Goal: Check status

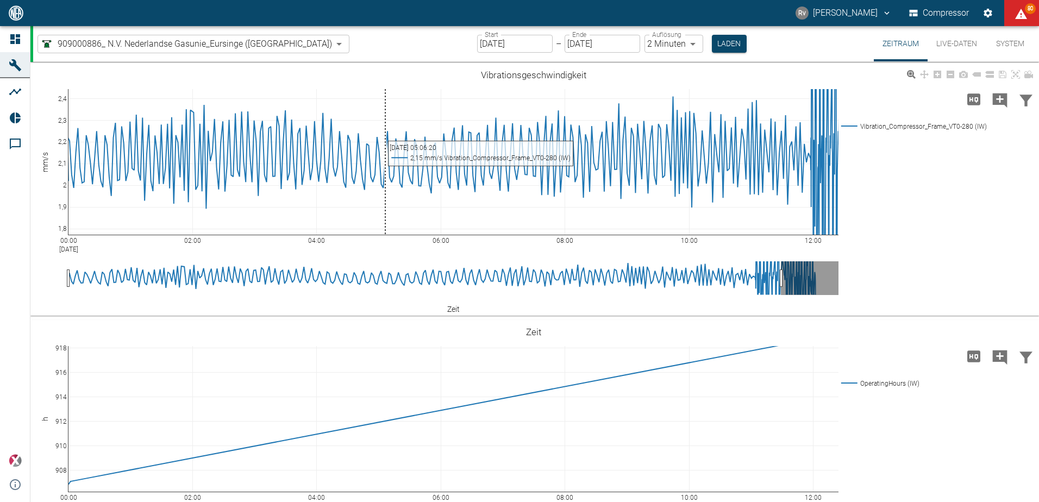
scroll to position [54, 0]
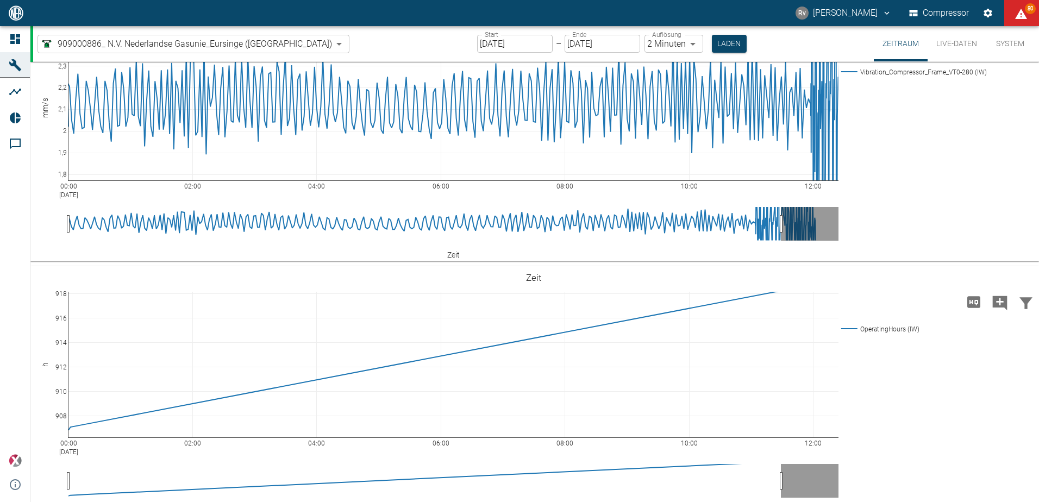
click at [858, 210] on div "00:00 Aug 26, 2025 02:00 04:00 06:00 08:00 10:00 12:00 1,8 1,9 2 2,1 2,2 2,3 2,…" at bounding box center [532, 135] width 1005 height 244
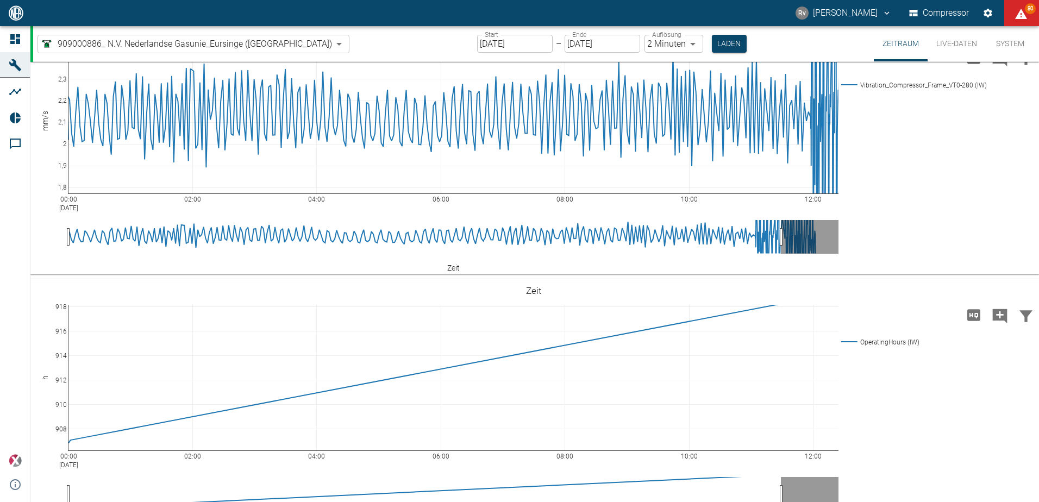
scroll to position [0, 0]
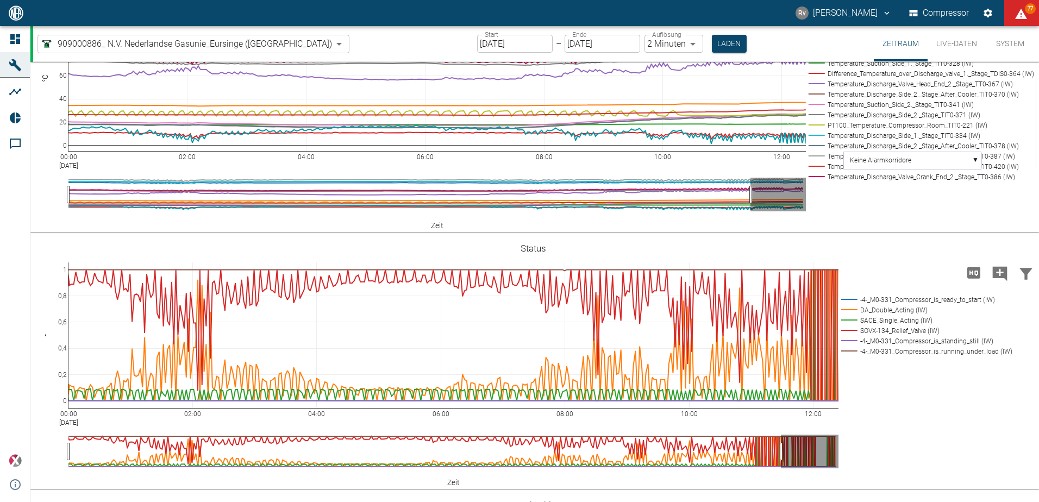
scroll to position [652, 0]
